Goal: Information Seeking & Learning: Learn about a topic

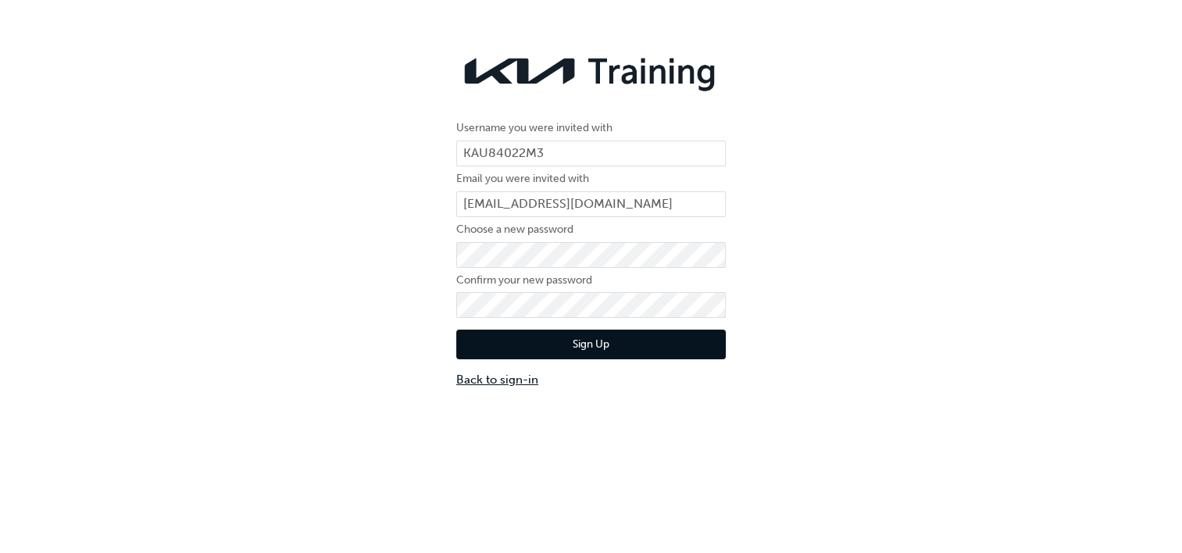
click at [494, 386] on link "Back to sign-in" at bounding box center [591, 380] width 270 height 18
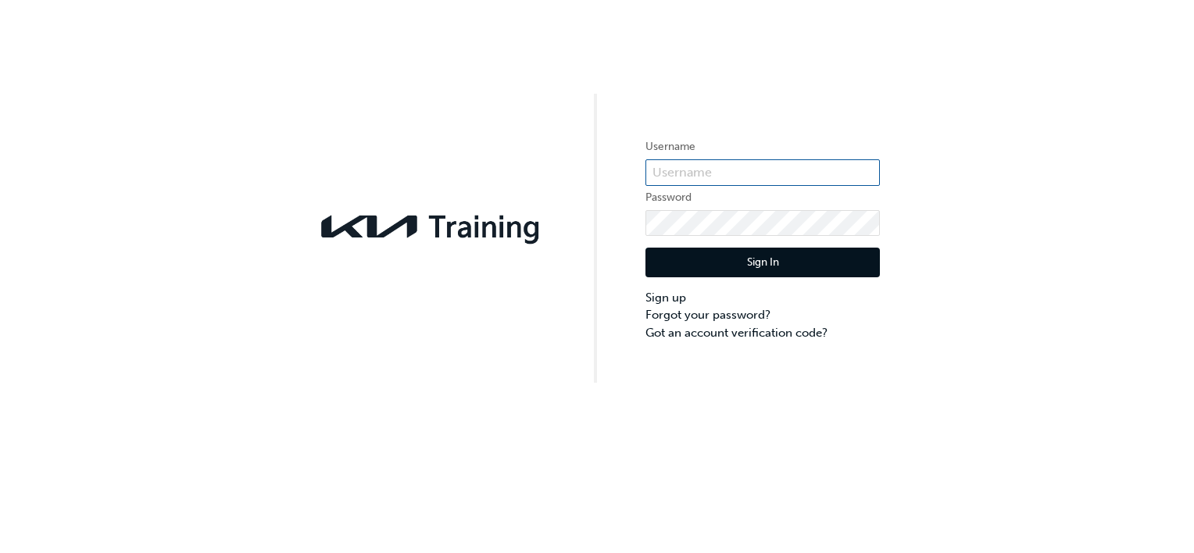
click at [591, 177] on input "text" at bounding box center [762, 172] width 234 height 27
click at [591, 177] on input "kau" at bounding box center [762, 172] width 234 height 27
click at [591, 248] on button "Sign In" at bounding box center [762, 263] width 234 height 30
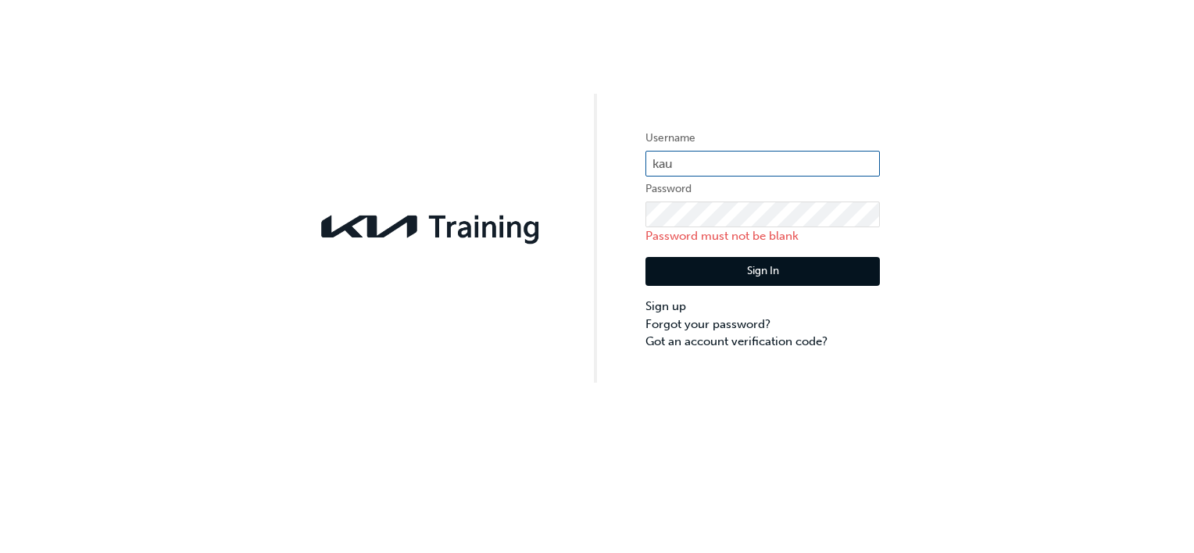
type input "kau84022m3"
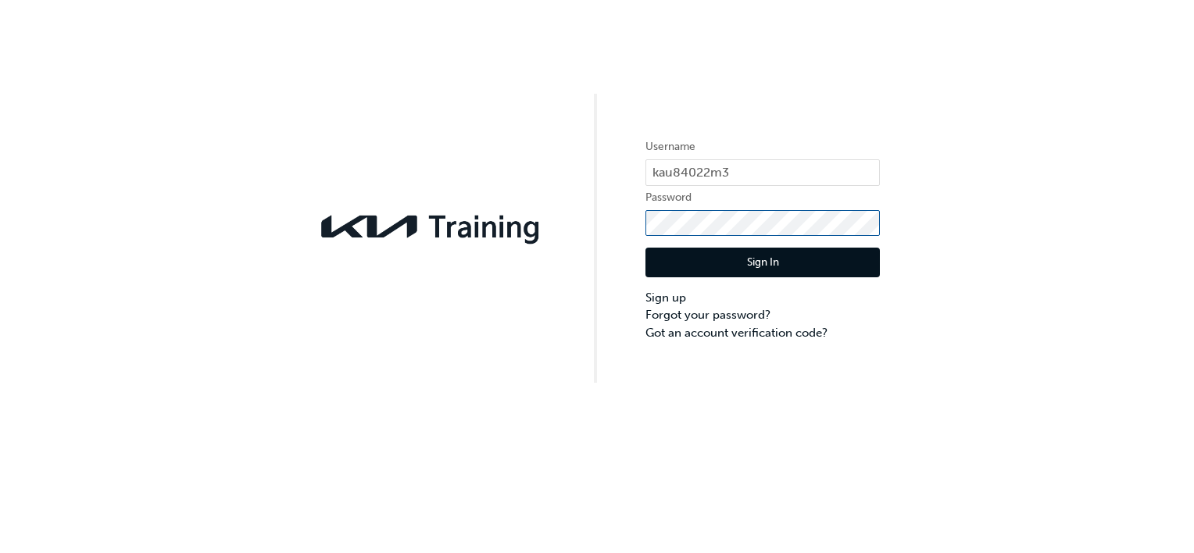
click button "Sign In" at bounding box center [762, 263] width 234 height 30
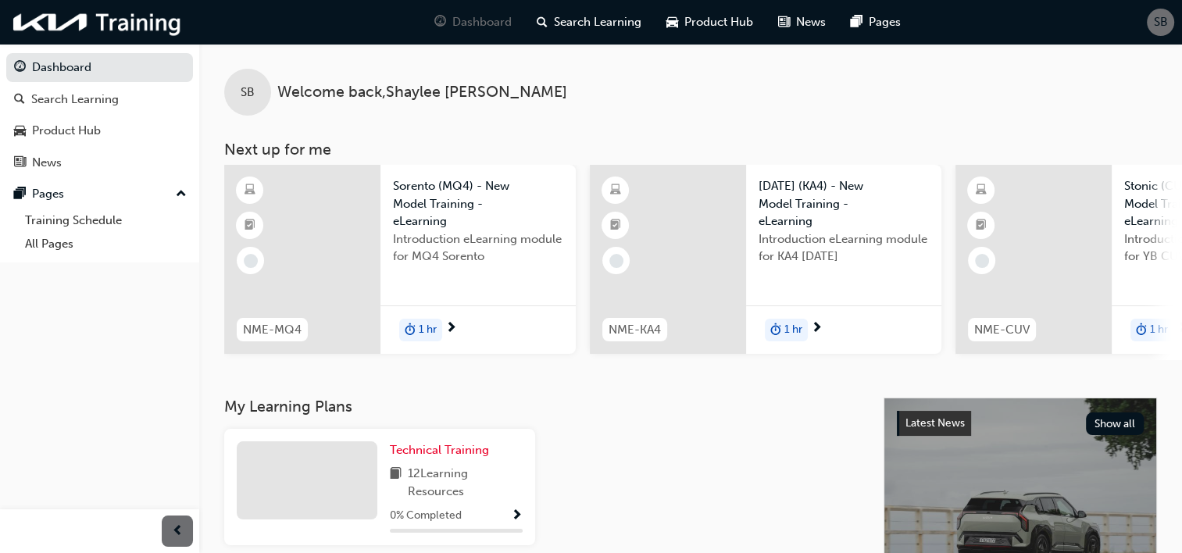
click at [892, 273] on div "Introduction eLearning module for KA4 [DATE]" at bounding box center [844, 261] width 170 height 62
click at [450, 328] on span "next-icon" at bounding box center [451, 329] width 12 height 14
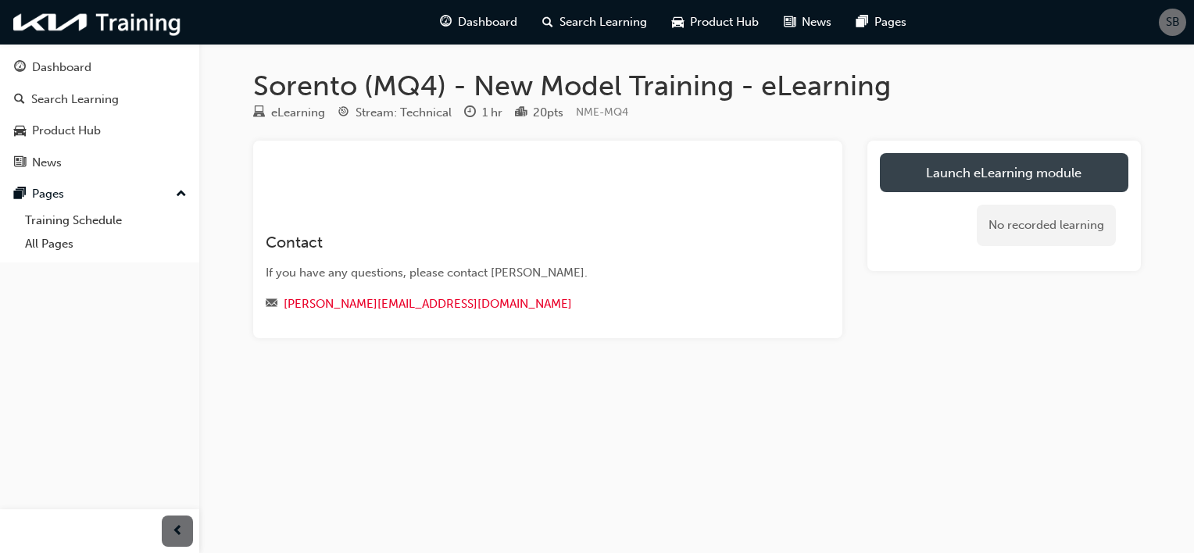
click at [960, 159] on link "Launch eLearning module" at bounding box center [1004, 172] width 248 height 39
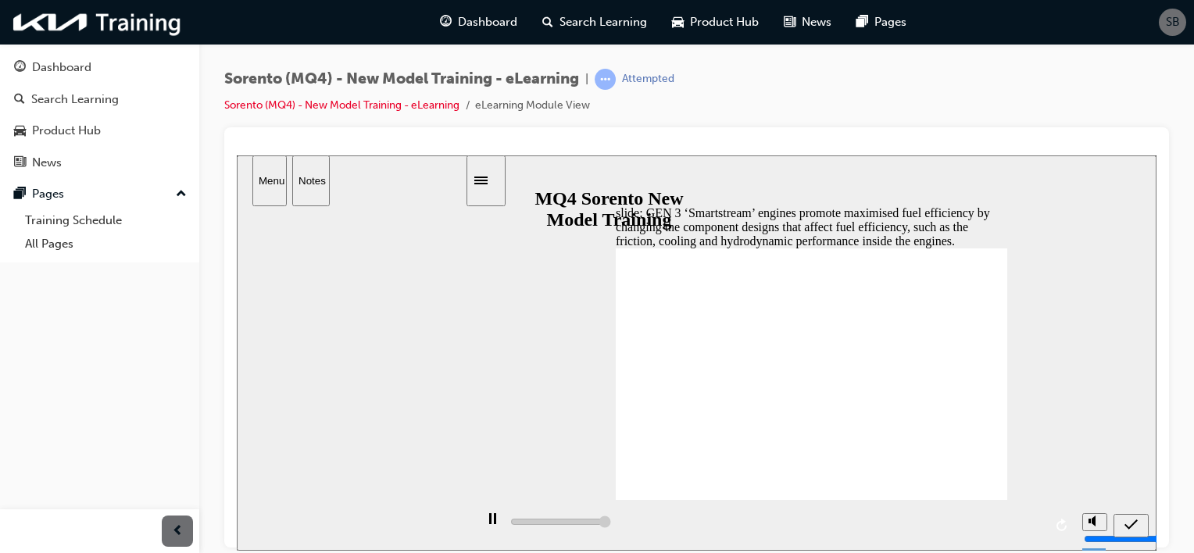
type input "5000"
radio input "true"
click at [1133, 520] on icon "submit" at bounding box center [1130, 524] width 13 height 14
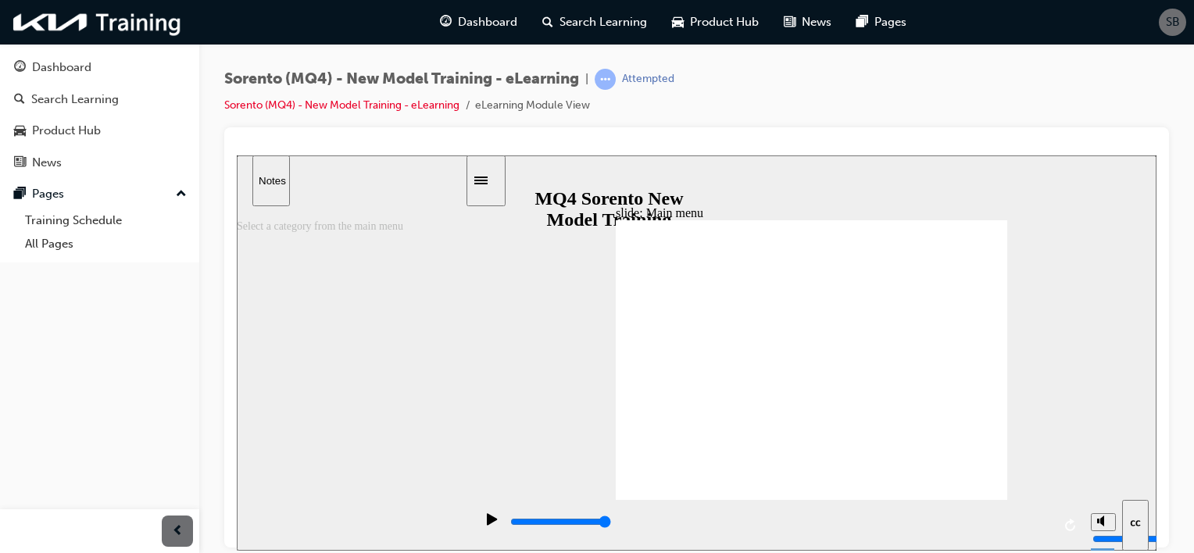
type input "7500"
type input "9"
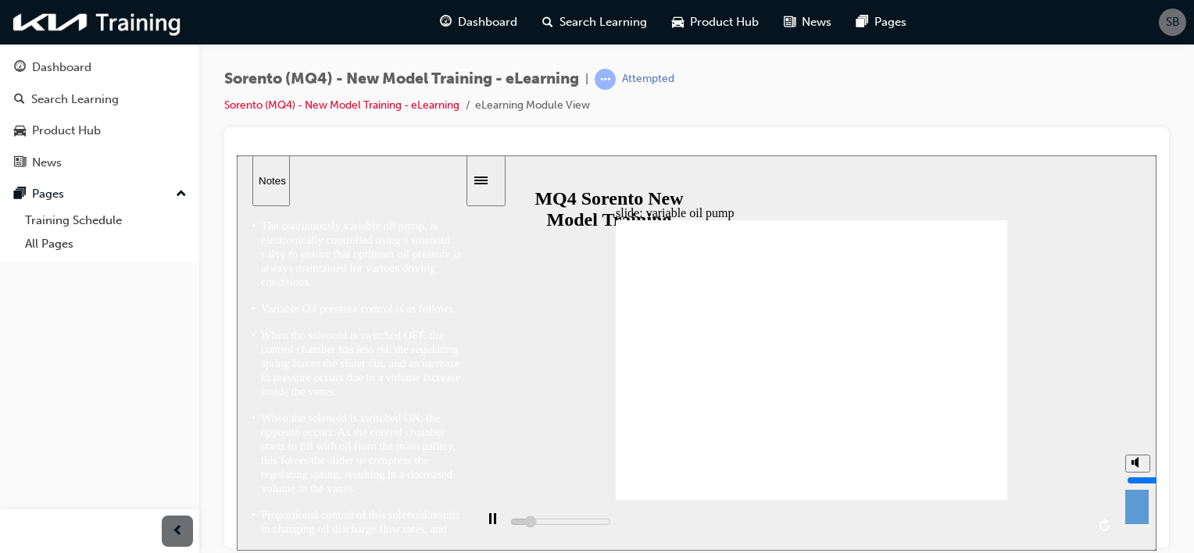
type input "7500"
type input "10"
type input "7800"
drag, startPoint x: 1136, startPoint y: 467, endPoint x: 1138, endPoint y: 412, distance: 55.5
type input "10"
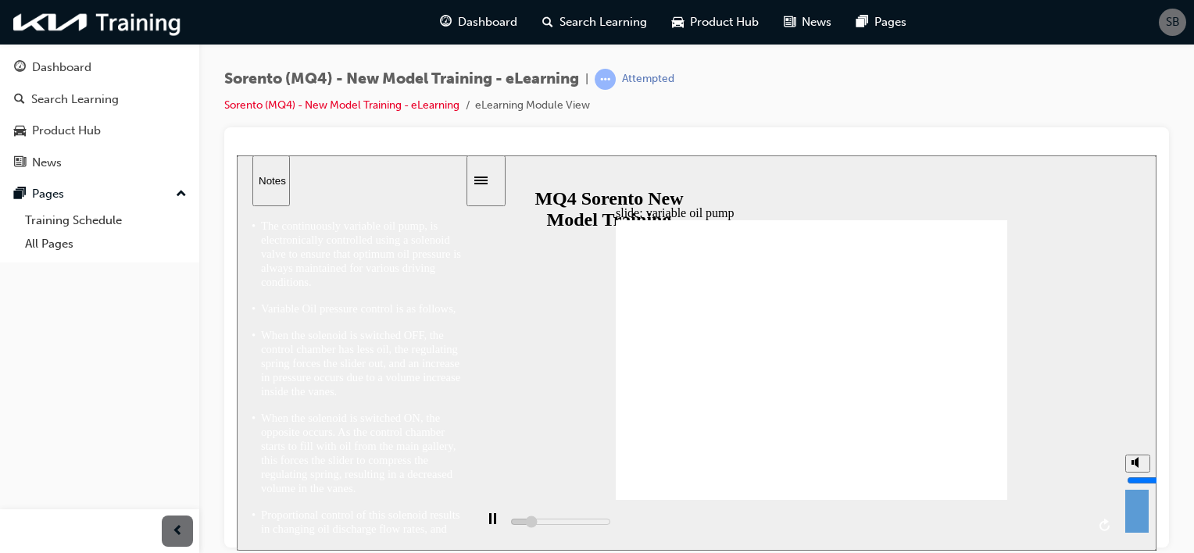
click at [1138, 473] on input "volume" at bounding box center [1176, 479] width 101 height 12
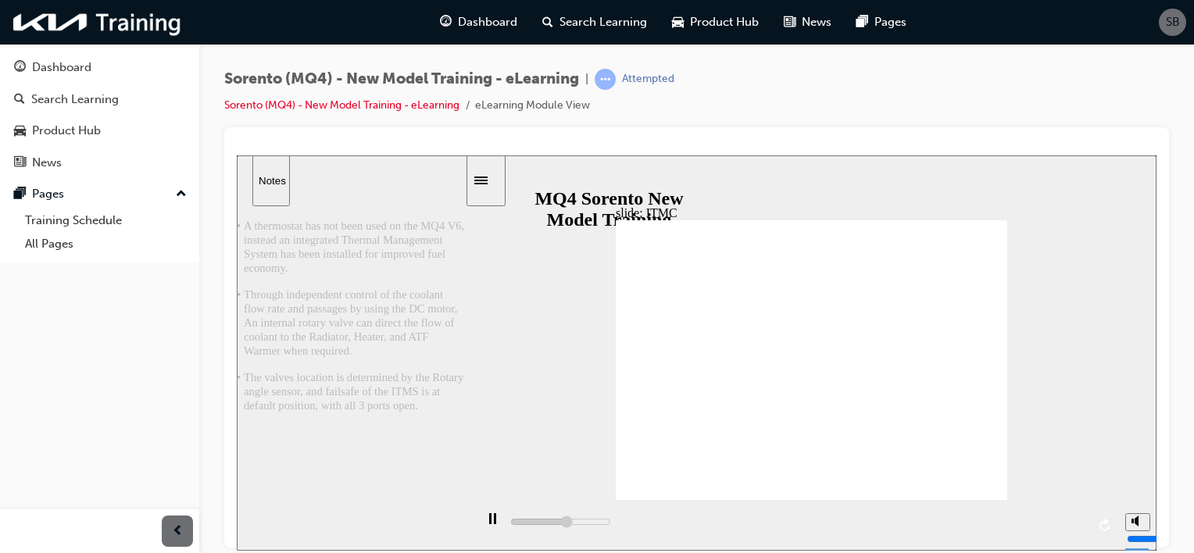
click at [530, 377] on div "slide: ITMC 직선 연결선 3 Group ATF Warmer (Bypass, -ATF) 그룹 7 2 Radiator 오른쪽 화살표 20…" at bounding box center [696, 352] width 919 height 395
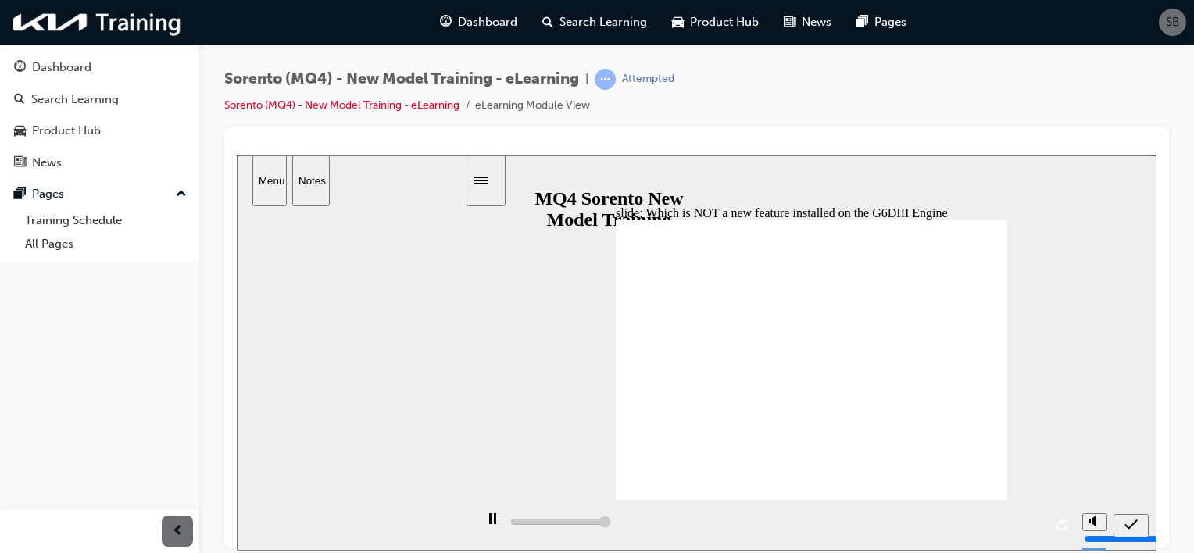
type input "5000"
radio input "true"
click at [1137, 523] on icon "submit" at bounding box center [1130, 524] width 13 height 14
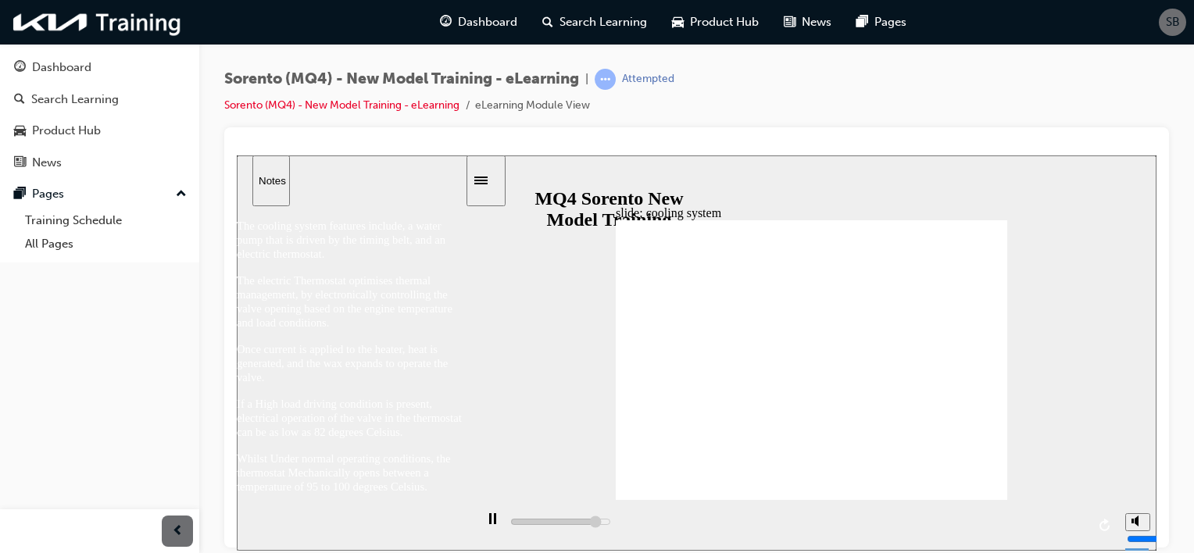
click at [512, 321] on div "slide: cooling system 직선 연결선 3 • Overview 그룹 3 Radiator IN Radiator OUT 그룹 10 직…" at bounding box center [696, 352] width 919 height 395
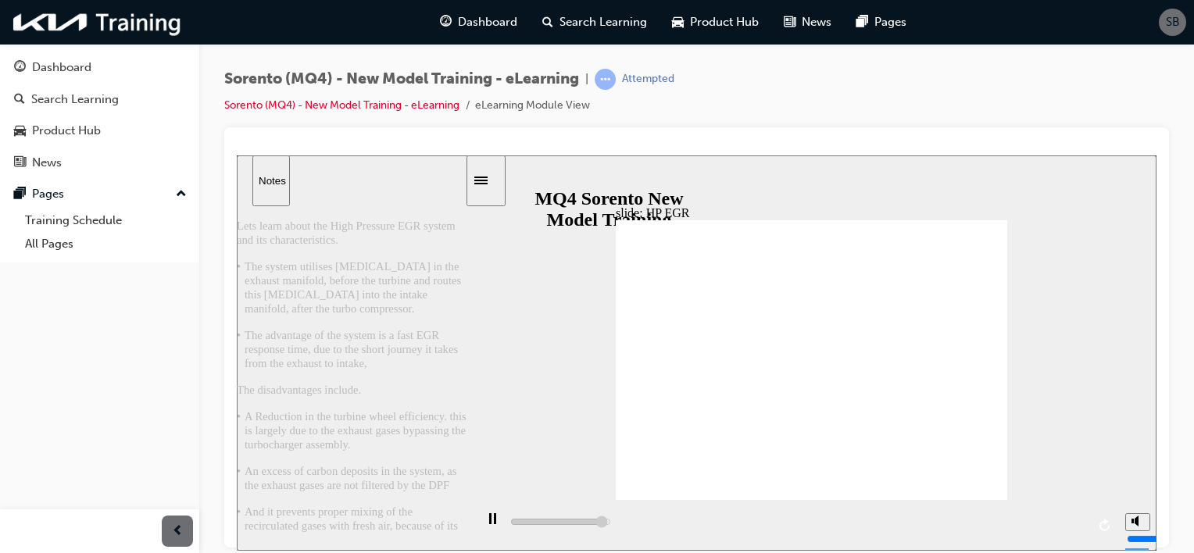
scroll to position [48, 0]
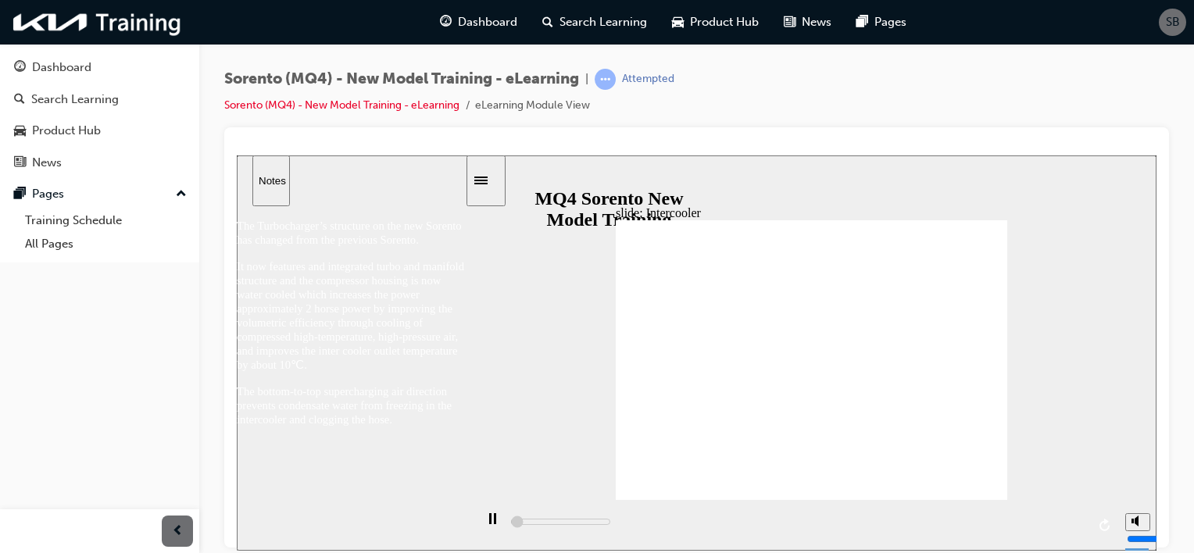
scroll to position [0, 0]
type input "5000"
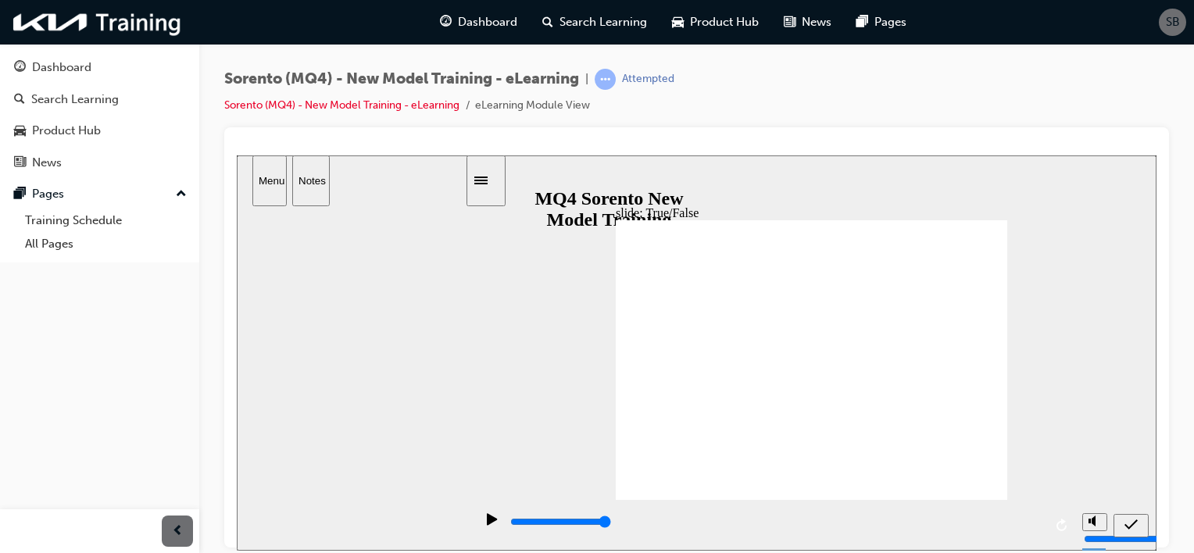
radio input "true"
click at [1131, 520] on icon "submit" at bounding box center [1130, 524] width 13 height 14
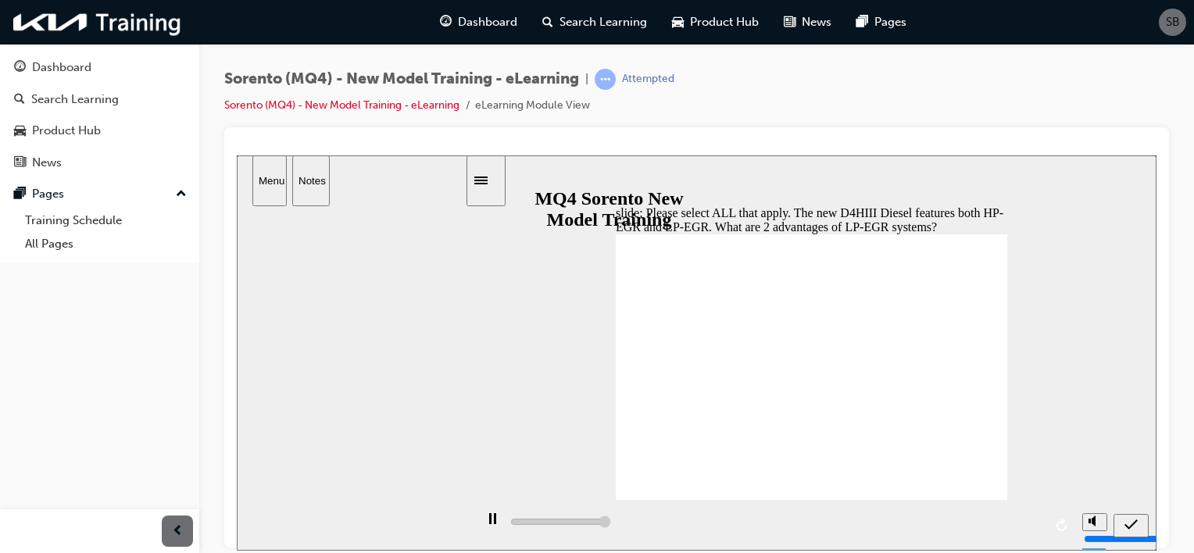
type input "5000"
checkbox input "true"
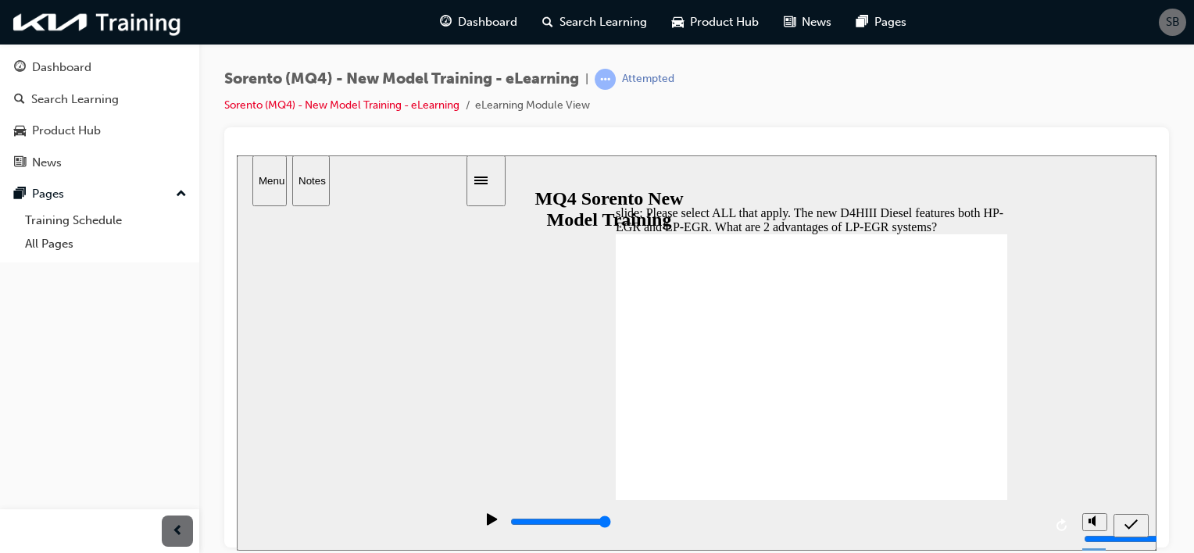
click at [1134, 523] on icon "submit" at bounding box center [1130, 524] width 13 height 14
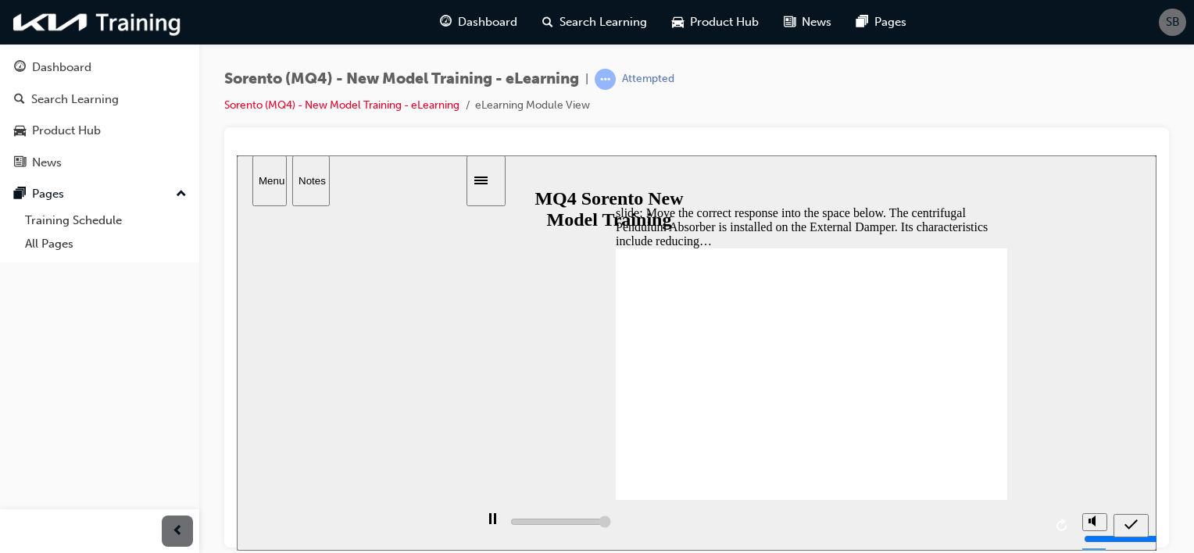
type input "16500"
click at [1135, 521] on icon "submit" at bounding box center [1130, 524] width 13 height 14
drag, startPoint x: 689, startPoint y: 407, endPoint x: 672, endPoint y: 286, distance: 122.3
drag, startPoint x: 682, startPoint y: 414, endPoint x: 679, endPoint y: 287, distance: 126.6
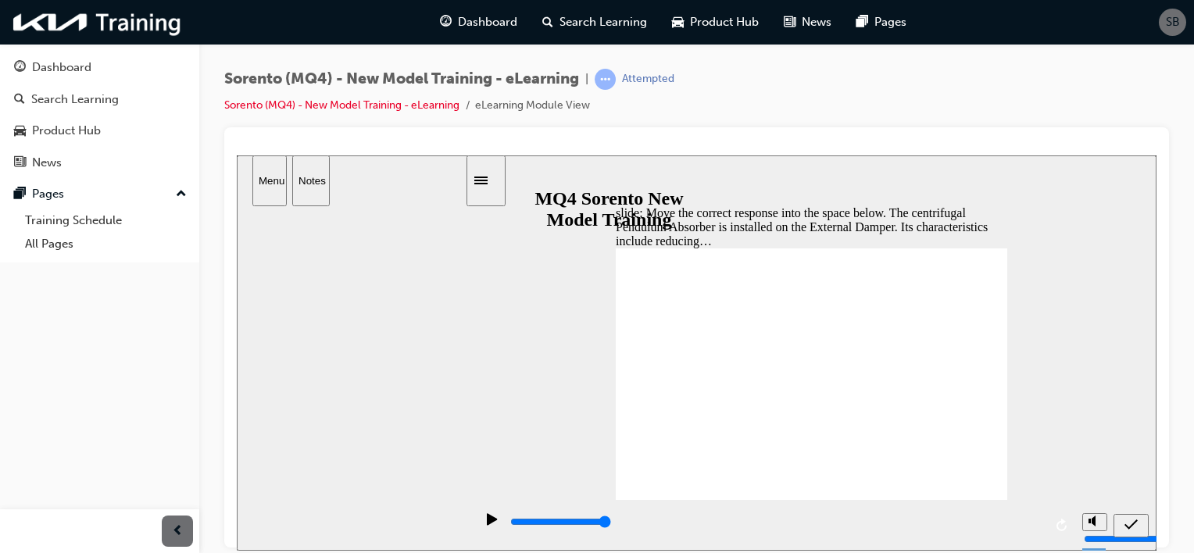
click at [1132, 523] on icon "submit" at bounding box center [1130, 524] width 13 height 10
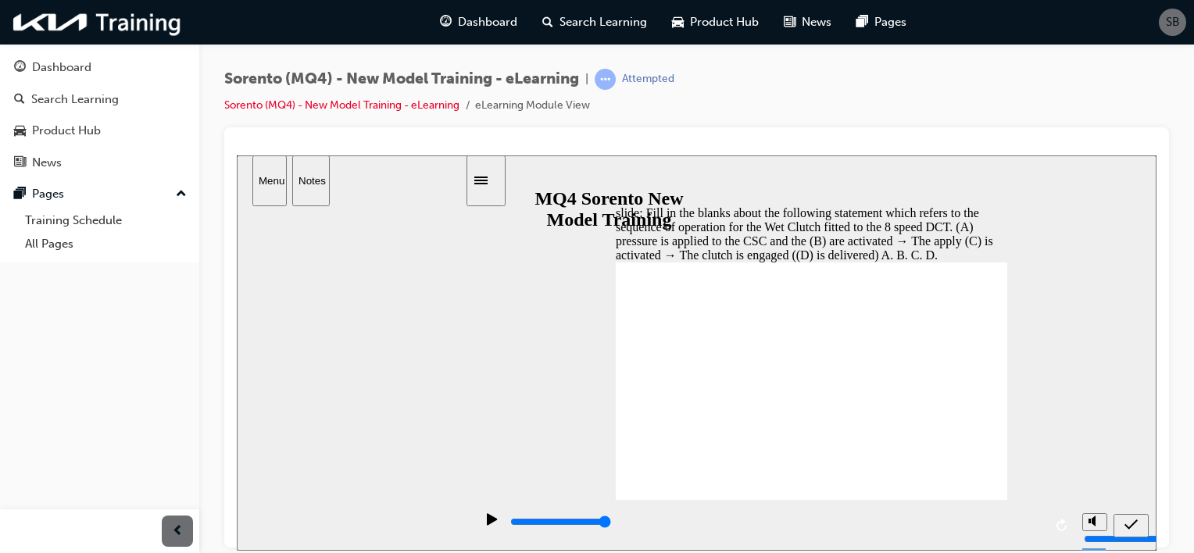
drag, startPoint x: 662, startPoint y: 389, endPoint x: 647, endPoint y: 364, distance: 29.5
drag, startPoint x: 647, startPoint y: 364, endPoint x: 809, endPoint y: 442, distance: 180.3
drag, startPoint x: 771, startPoint y: 365, endPoint x: 758, endPoint y: 362, distance: 13.6
click at [553, 447] on div "slide: Fill in the blanks about the following statement which refers to the seq…" at bounding box center [696, 495] width 919 height 680
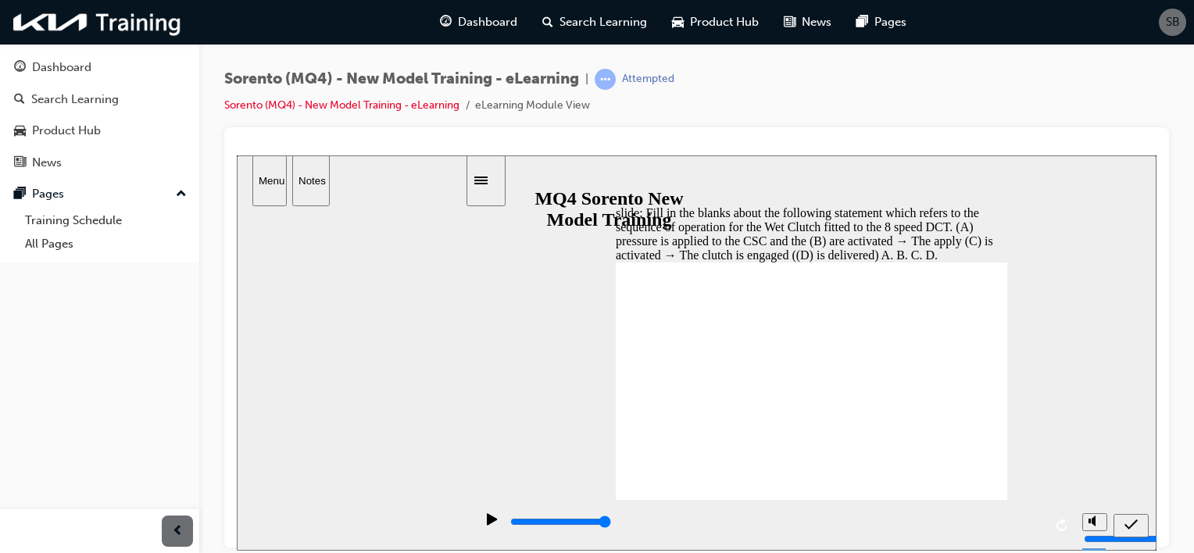
click at [1134, 527] on icon "submit" at bounding box center [1130, 524] width 13 height 14
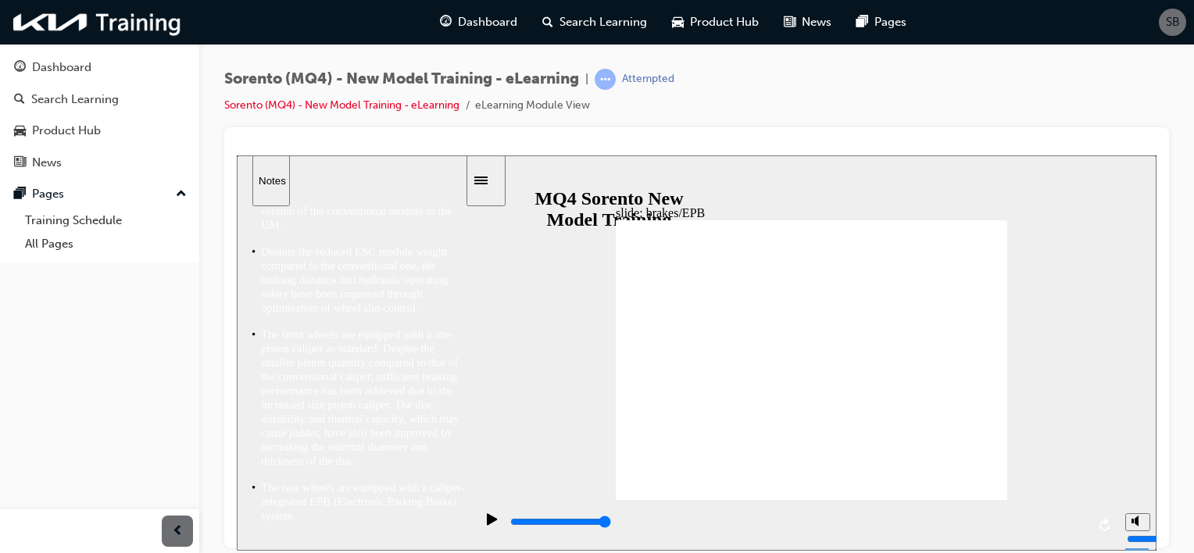
type input "5000"
radio input "true"
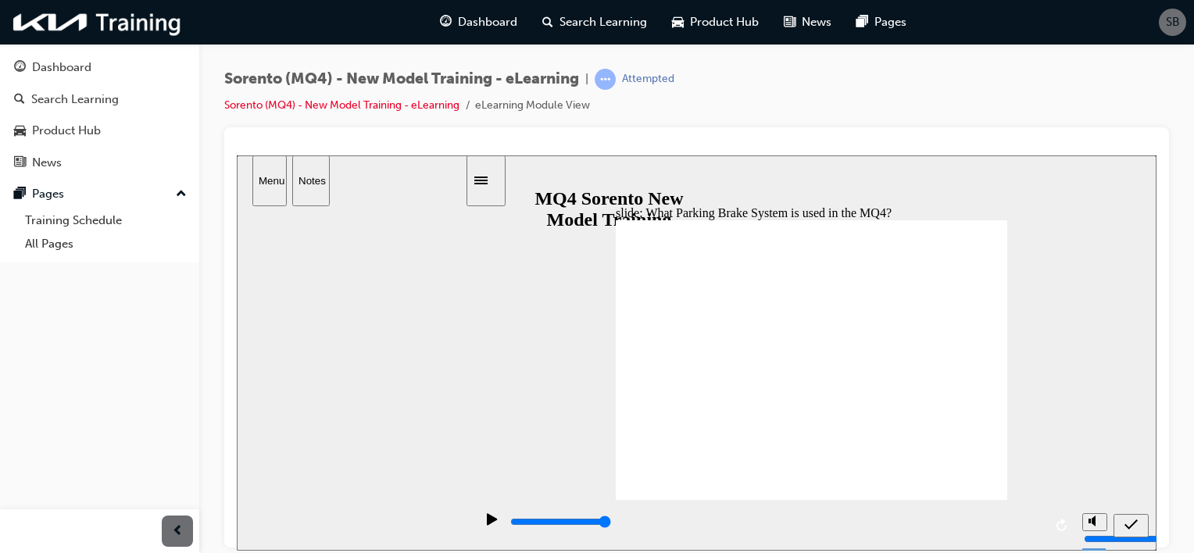
click at [1129, 522] on icon "submit" at bounding box center [1130, 524] width 13 height 14
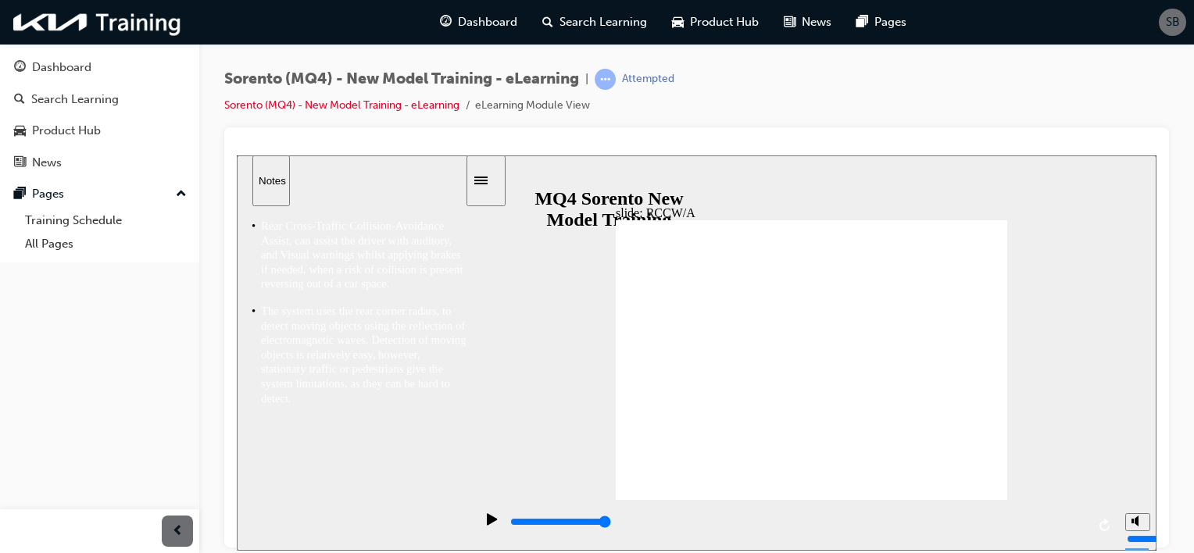
type input "3600"
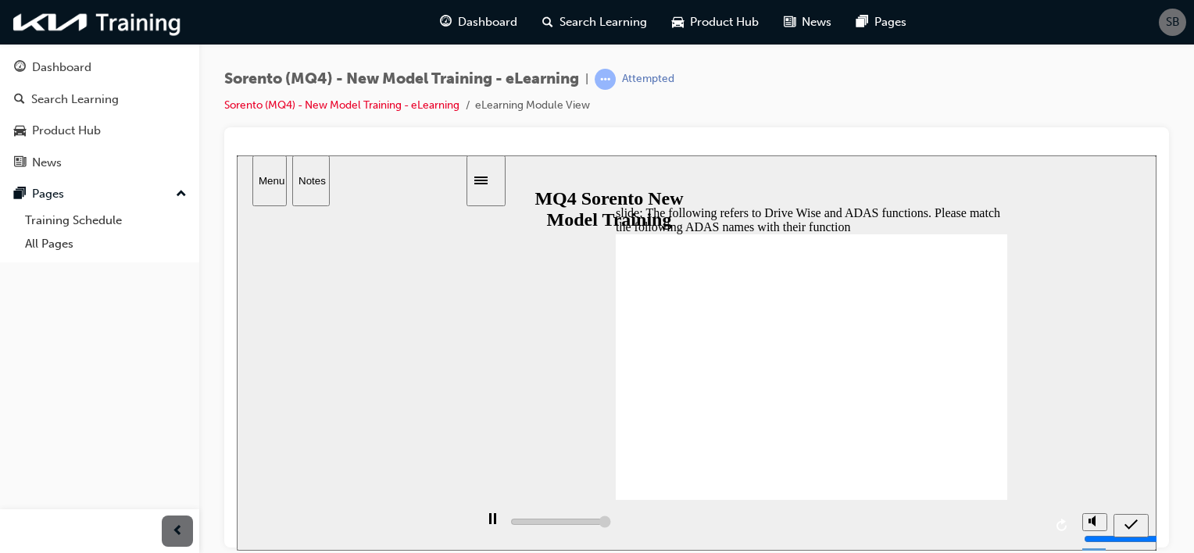
type input "31200"
drag, startPoint x: 853, startPoint y: 358, endPoint x: 848, endPoint y: 280, distance: 77.5
drag, startPoint x: 873, startPoint y: 320, endPoint x: 875, endPoint y: 389, distance: 68.8
drag, startPoint x: 855, startPoint y: 466, endPoint x: 857, endPoint y: 328, distance: 137.5
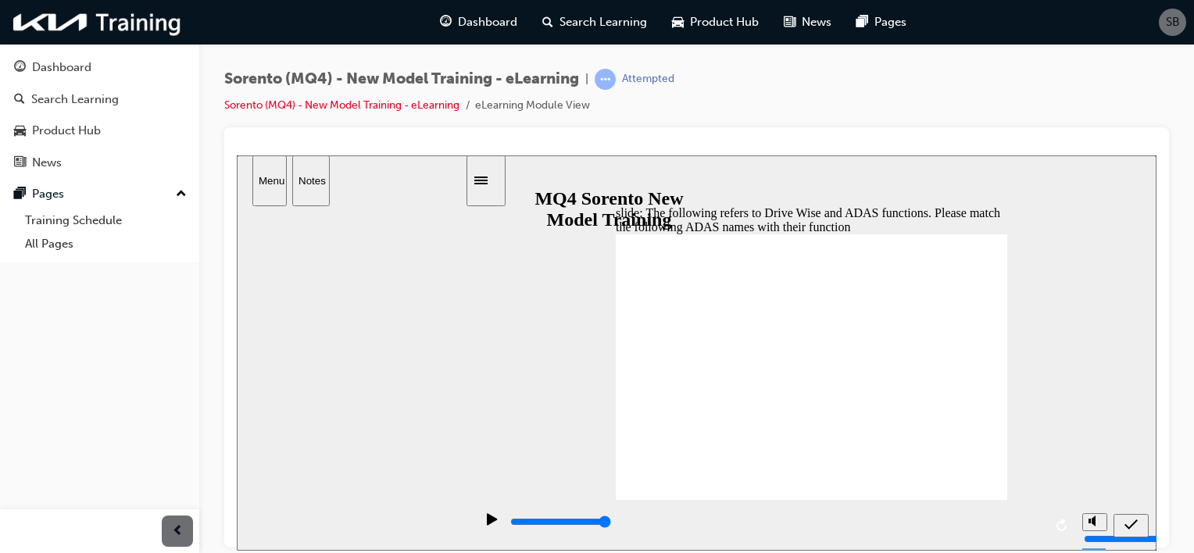
drag, startPoint x: 859, startPoint y: 461, endPoint x: 860, endPoint y: 357, distance: 103.9
drag, startPoint x: 858, startPoint y: 462, endPoint x: 859, endPoint y: 321, distance: 140.6
drag, startPoint x: 1137, startPoint y: 520, endPoint x: 828, endPoint y: 478, distance: 312.2
click at [1131, 527] on icon "submit" at bounding box center [1130, 524] width 13 height 14
drag, startPoint x: 849, startPoint y: 279, endPoint x: 716, endPoint y: 287, distance: 133.0
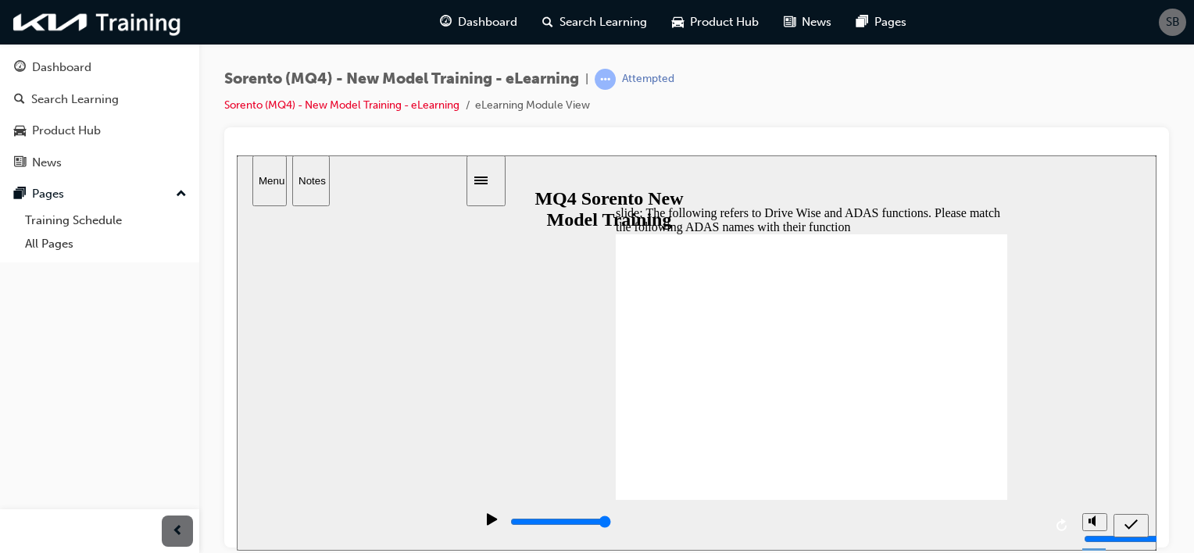
drag, startPoint x: 850, startPoint y: 325, endPoint x: 772, endPoint y: 323, distance: 78.1
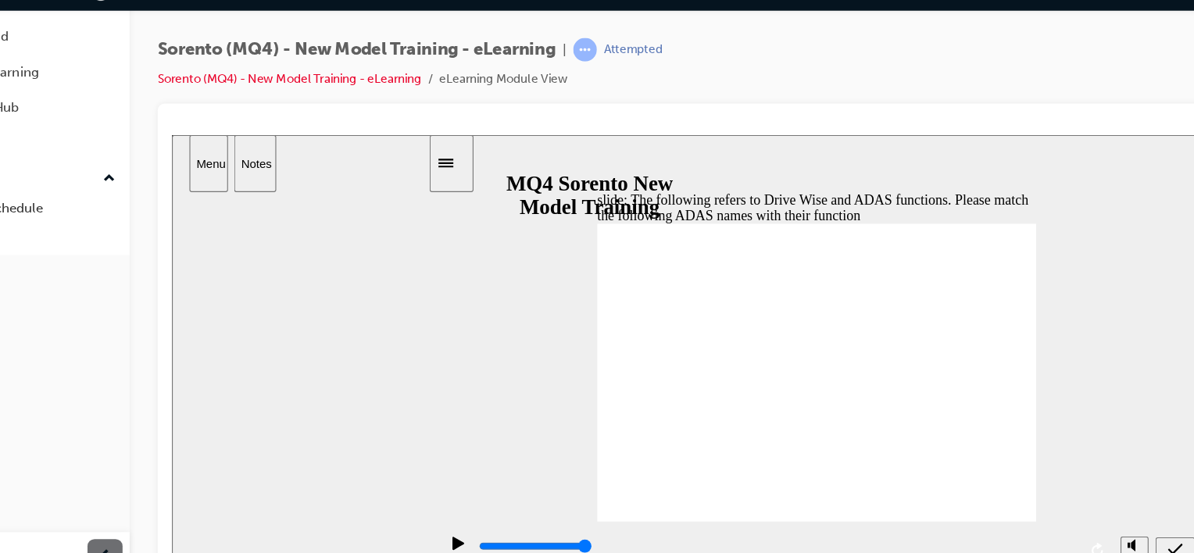
drag, startPoint x: 823, startPoint y: 332, endPoint x: 797, endPoint y: 331, distance: 26.6
drag, startPoint x: 798, startPoint y: 374, endPoint x: 766, endPoint y: 375, distance: 32.8
drag, startPoint x: 787, startPoint y: 417, endPoint x: 769, endPoint y: 416, distance: 18.8
drag, startPoint x: 782, startPoint y: 438, endPoint x: 767, endPoint y: 438, distance: 14.8
click at [1062, 505] on icon "submit" at bounding box center [1065, 504] width 13 height 14
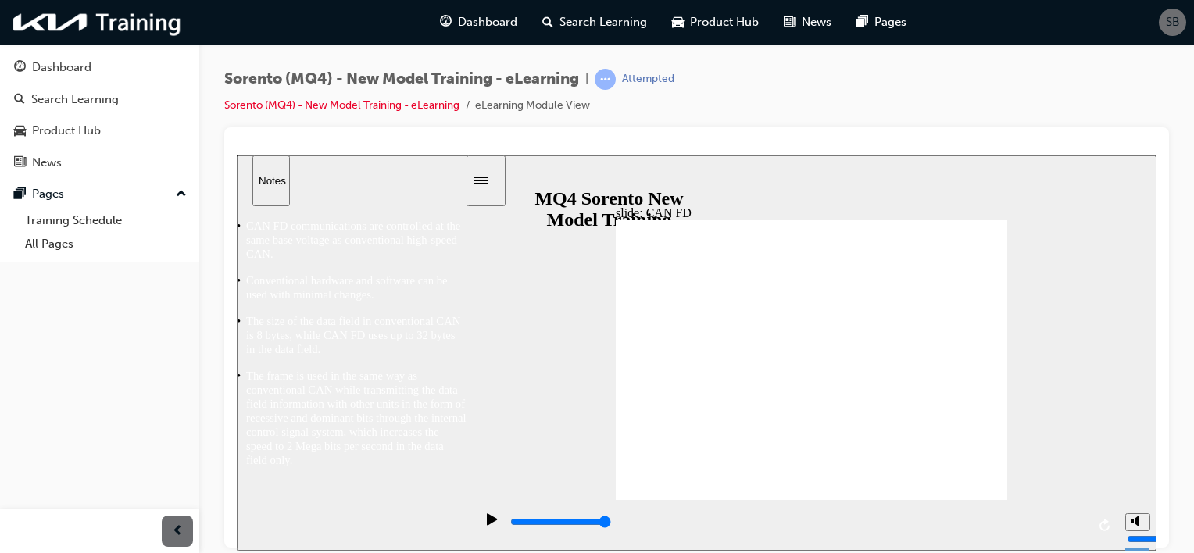
click at [566, 402] on div "slide: CAN FD Scope 직선 연결선 5 ▶ CAN FD ① Frequency is not constant - 500kbps + 2…" at bounding box center [696, 352] width 919 height 395
click at [569, 379] on div "slide: IBU 직선 연결선 5 ▶ Communication network configuration for body electronics …" at bounding box center [696, 352] width 919 height 395
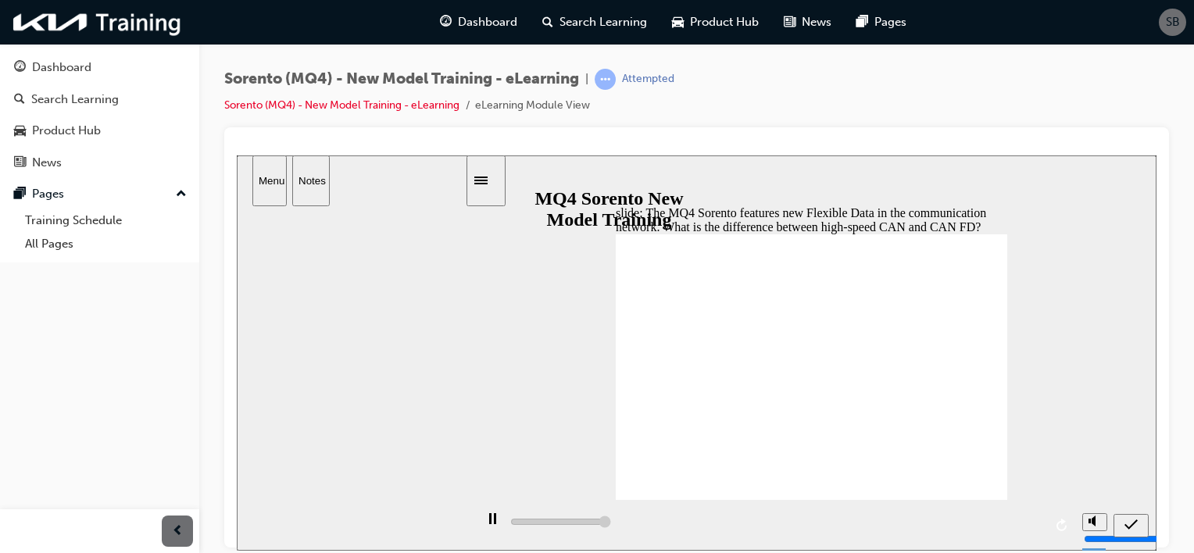
type input "5000"
drag, startPoint x: 1053, startPoint y: 492, endPoint x: 1078, endPoint y: 446, distance: 52.4
click at [1078, 446] on div "slide: The MQ4 Sorento features new Flexible Data in the communication network.…" at bounding box center [696, 352] width 919 height 395
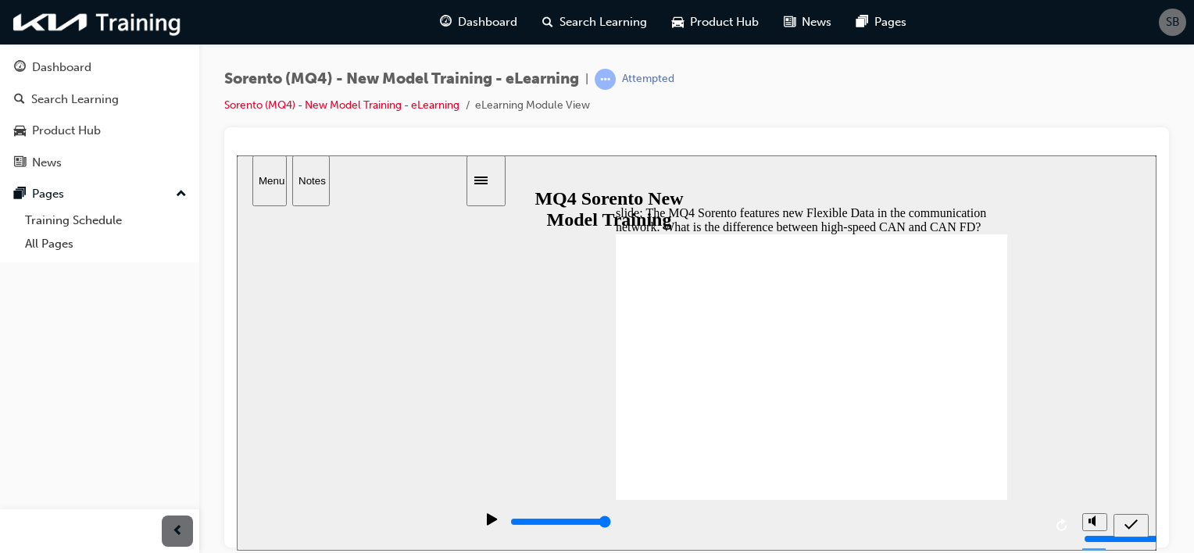
radio input "false"
radio input "true"
click at [1130, 519] on icon "submit" at bounding box center [1130, 524] width 13 height 14
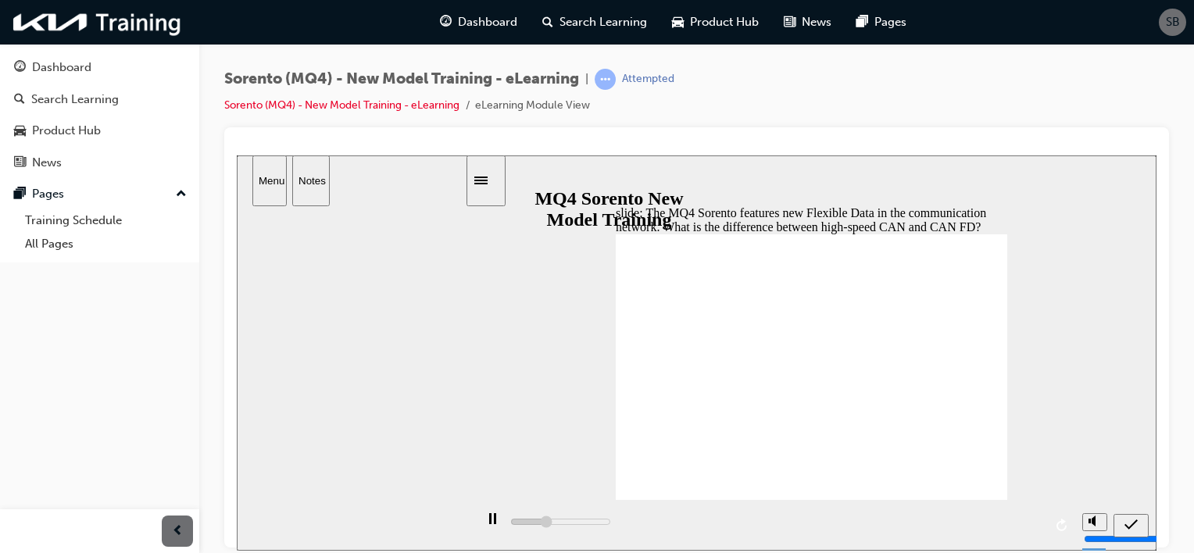
type input "5000"
checkbox input "true"
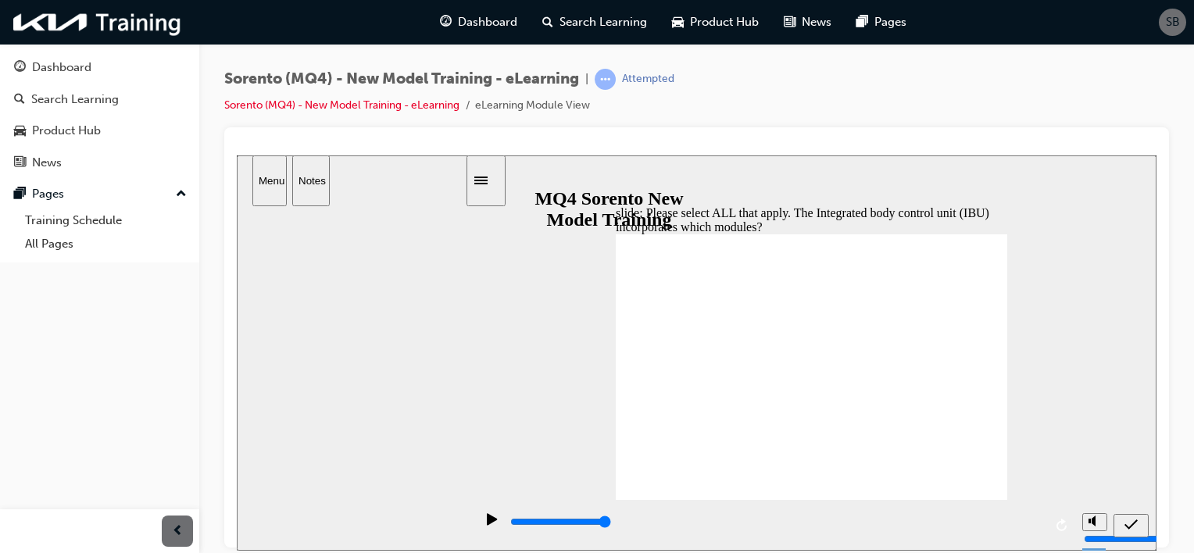
checkbox input "true"
click at [1132, 523] on icon "submit" at bounding box center [1130, 524] width 13 height 10
type input "5000"
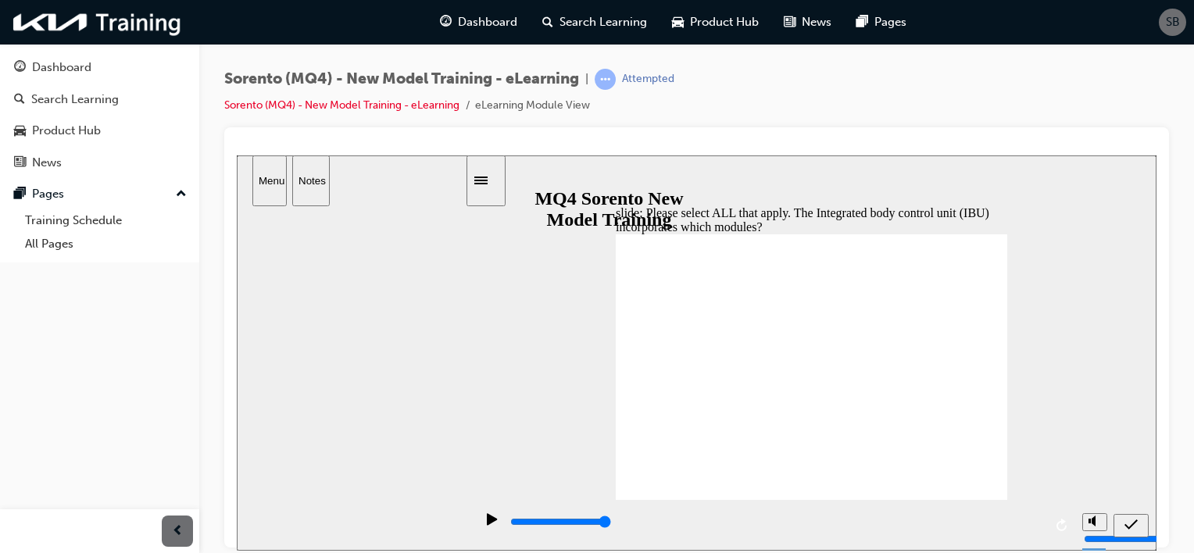
checkbox input "true"
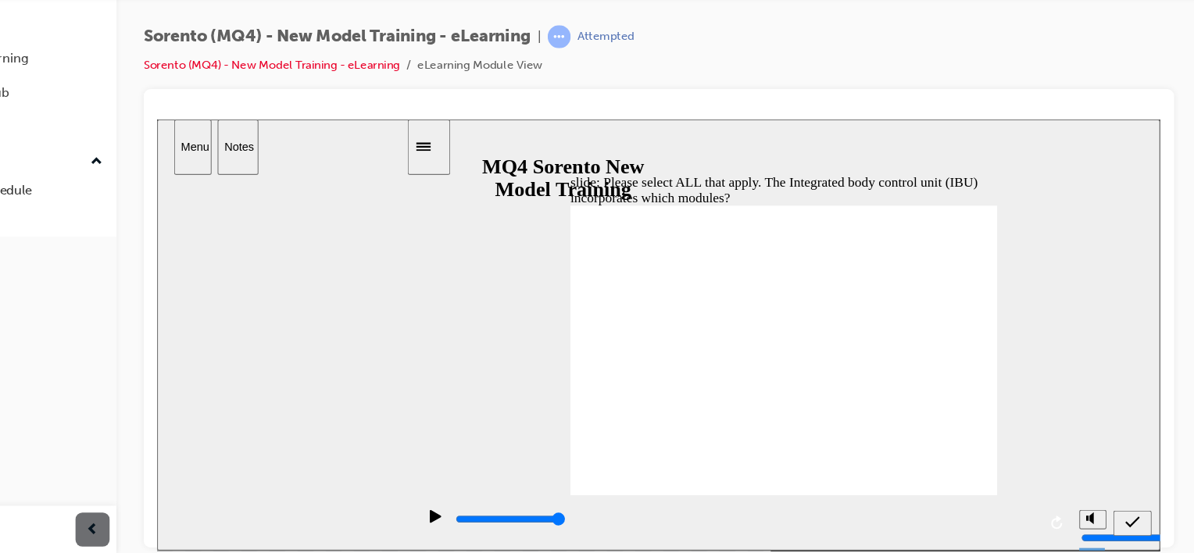
click at [1051, 488] on icon "submit" at bounding box center [1050, 488] width 13 height 10
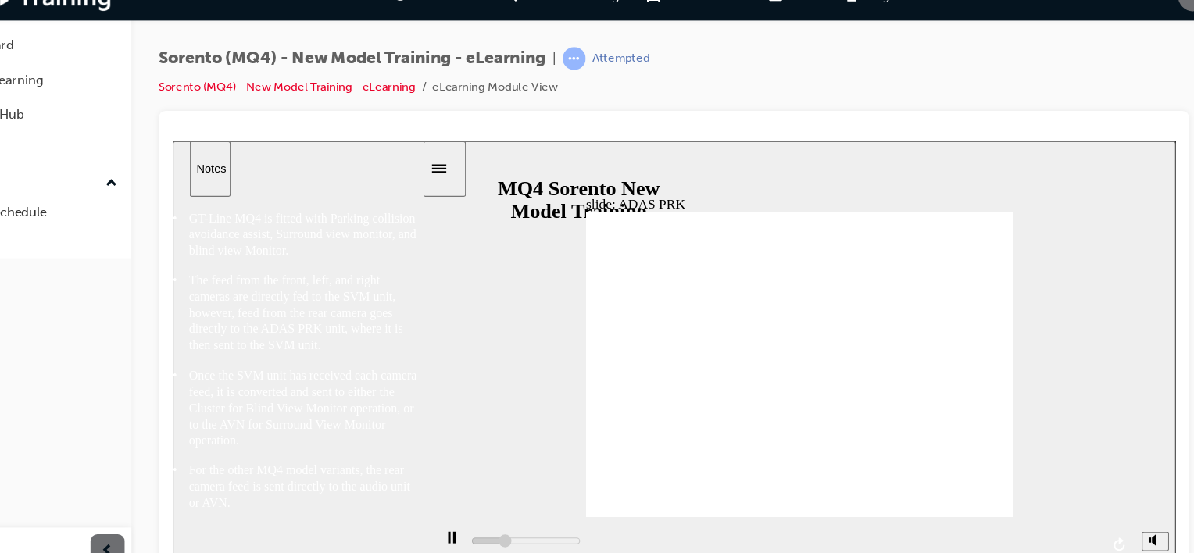
scroll to position [20, 0]
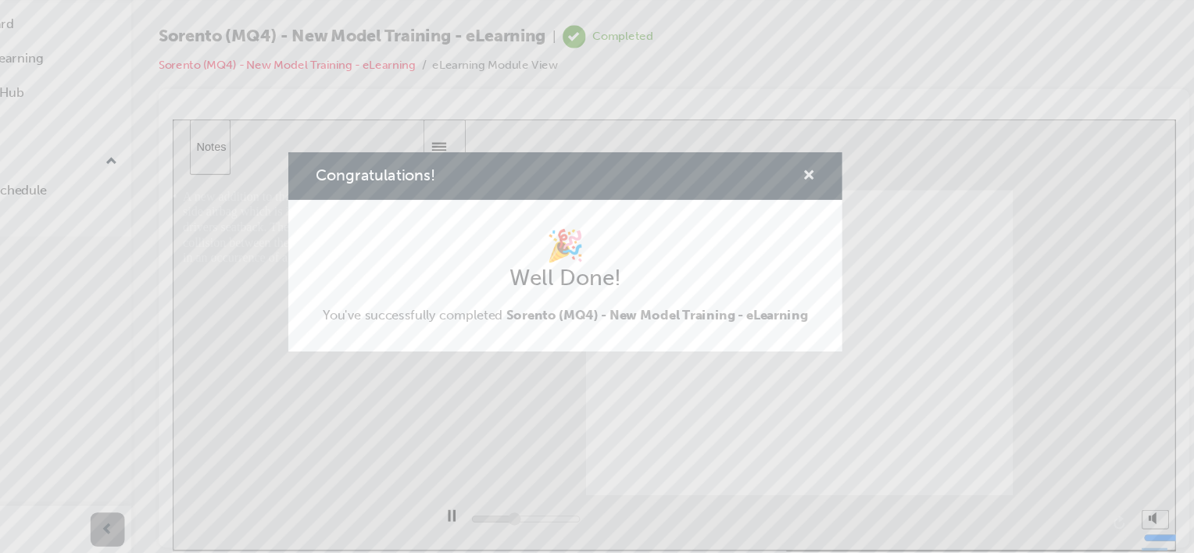
click at [816, 206] on span "cross-icon" at bounding box center [820, 208] width 12 height 14
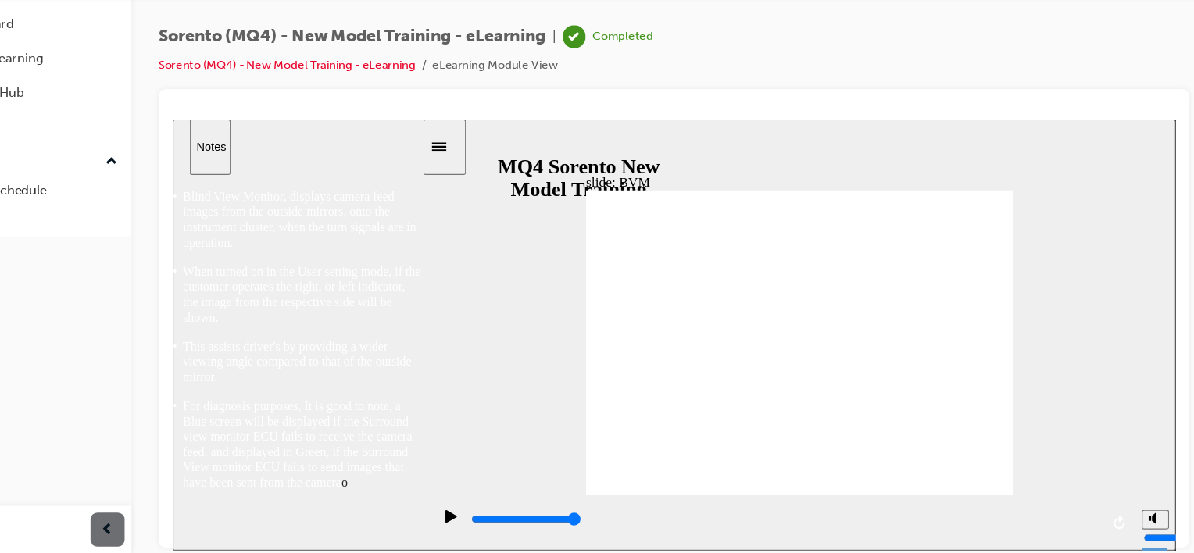
click at [1012, 484] on div "playback controls" at bounding box center [732, 485] width 577 height 17
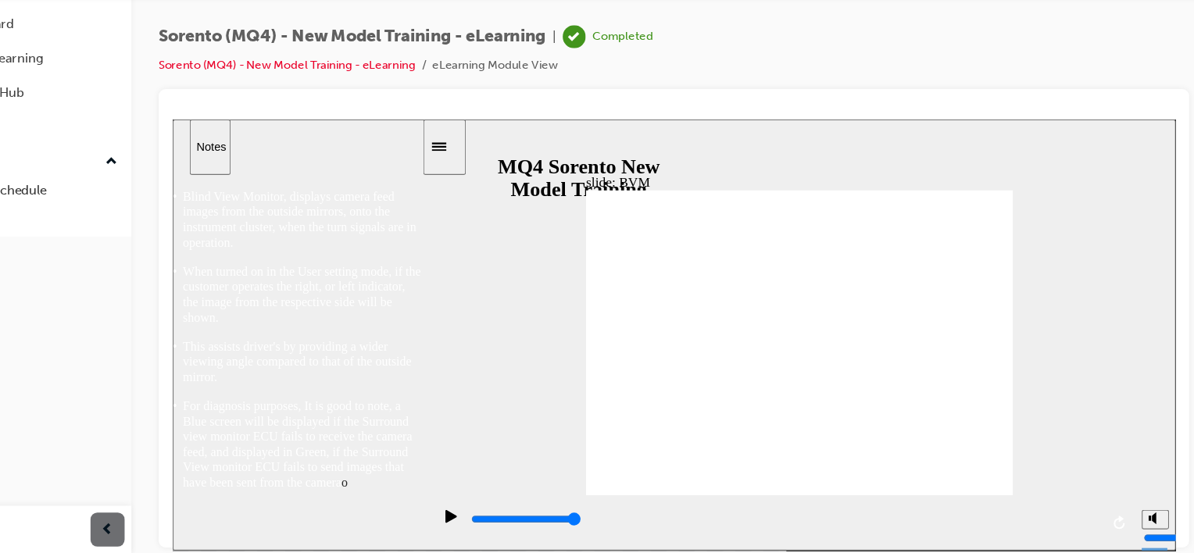
click at [546, 488] on input "slide progress" at bounding box center [495, 485] width 101 height 12
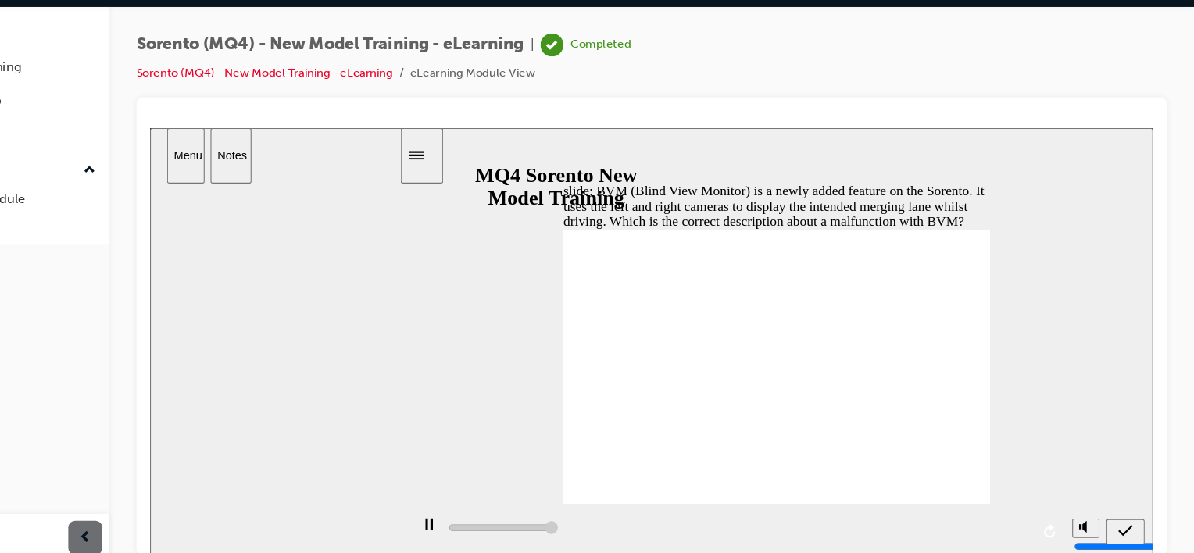
type input "5000"
radio input "false"
radio input "true"
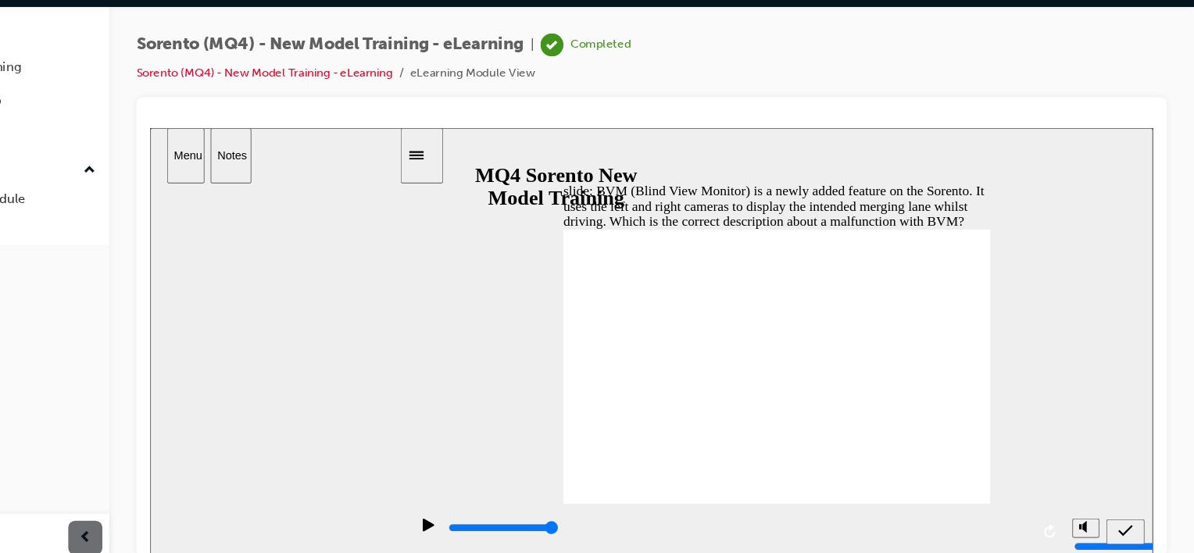
radio input "true"
click at [1038, 502] on icon "submit" at bounding box center [1043, 497] width 13 height 14
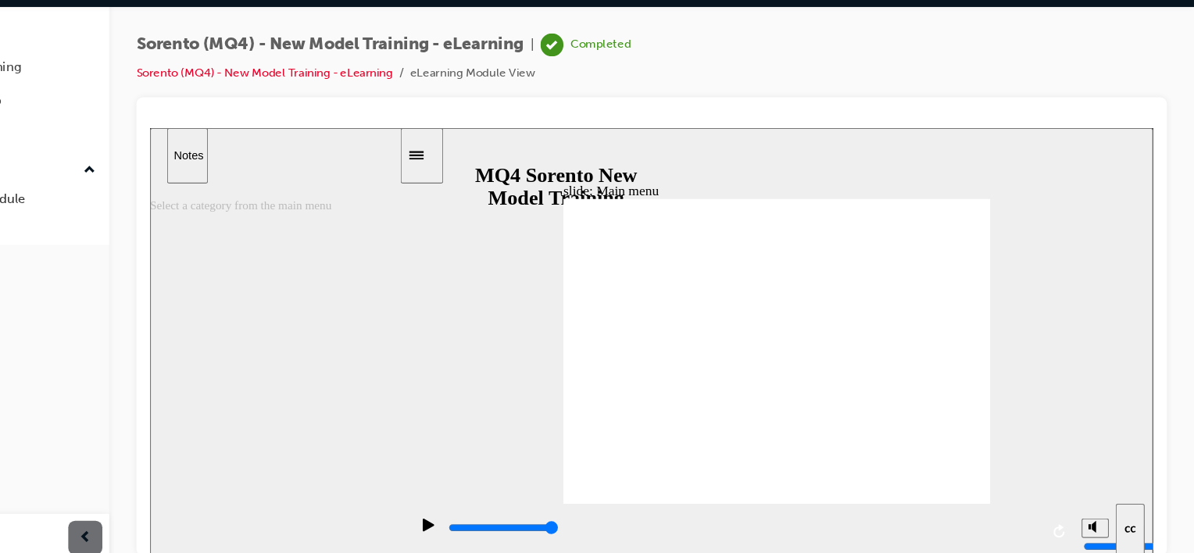
type input "7000"
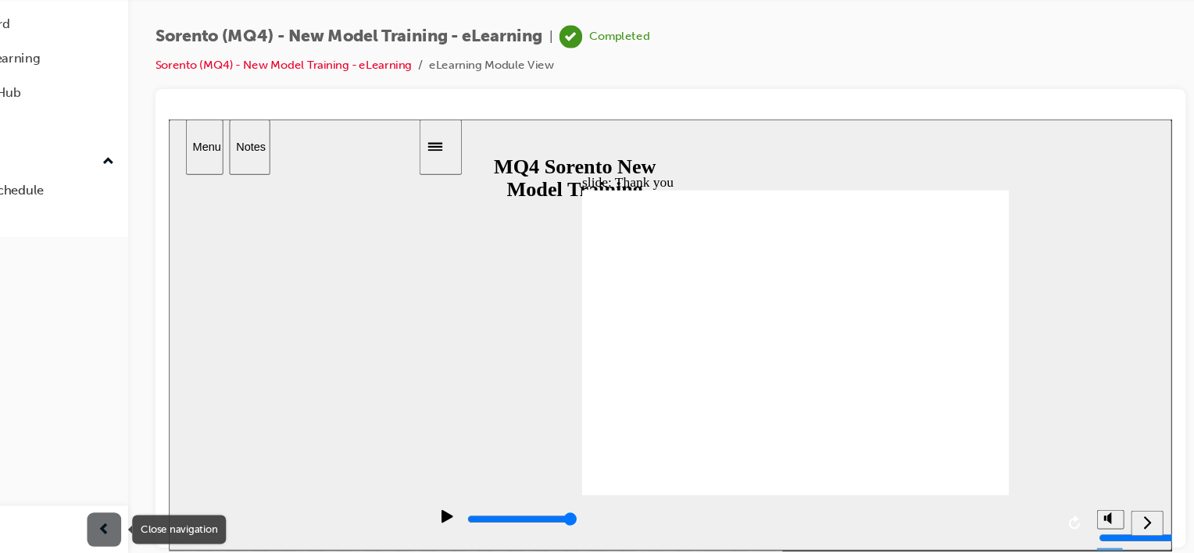
click at [185, 521] on div "button" at bounding box center [177, 531] width 31 height 31
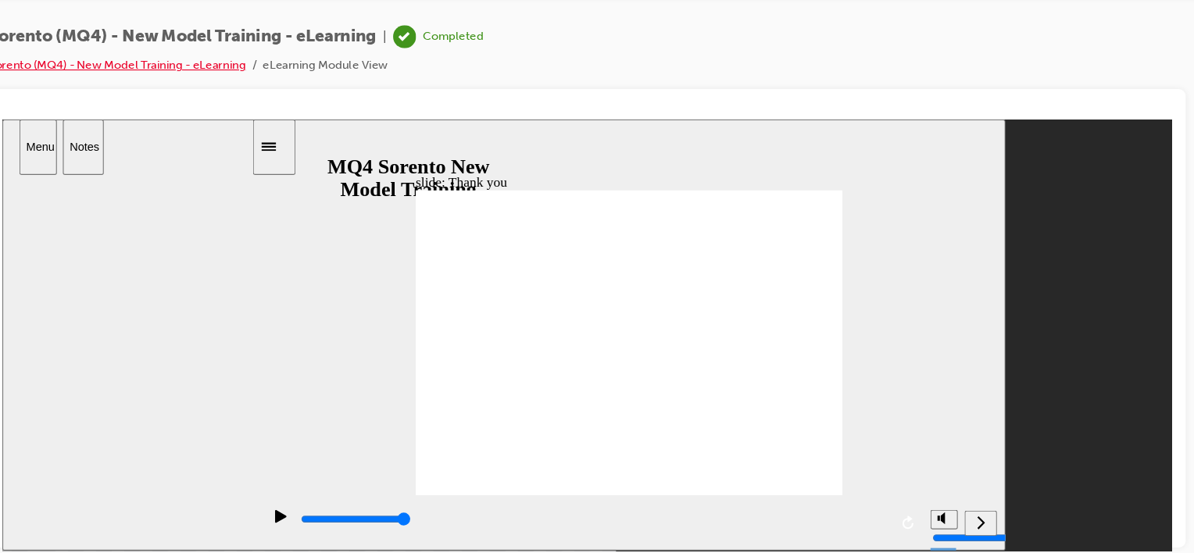
click at [214, 104] on link "Sorento (MQ4) - New Model Training - eLearning" at bounding box center [189, 104] width 235 height 13
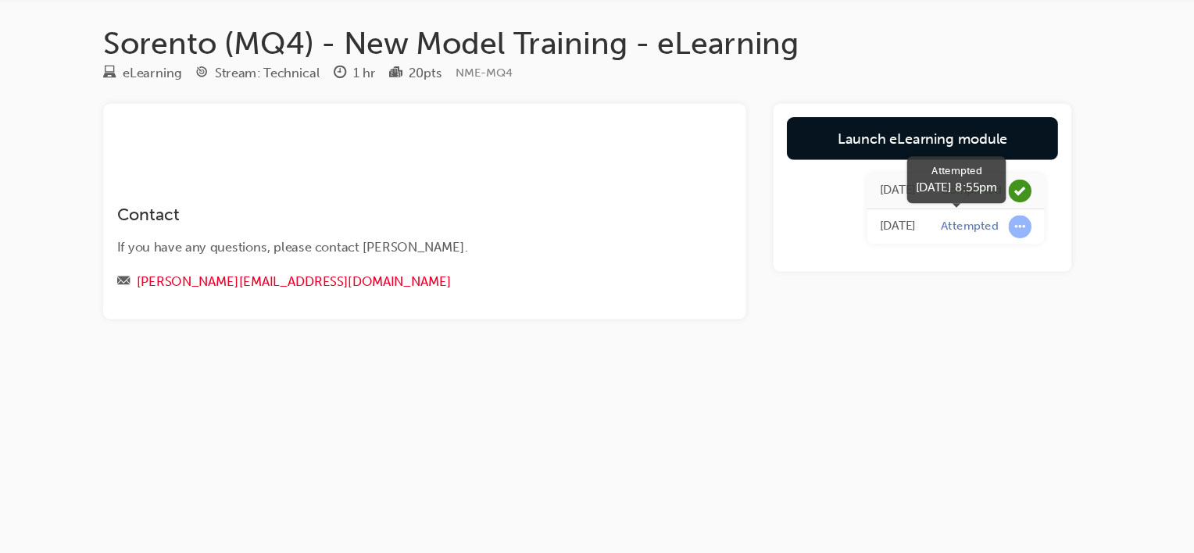
click at [1020, 250] on span "learningRecordVerb_ATTEMPT-icon" at bounding box center [1016, 253] width 21 height 21
